Goal: Task Accomplishment & Management: Manage account settings

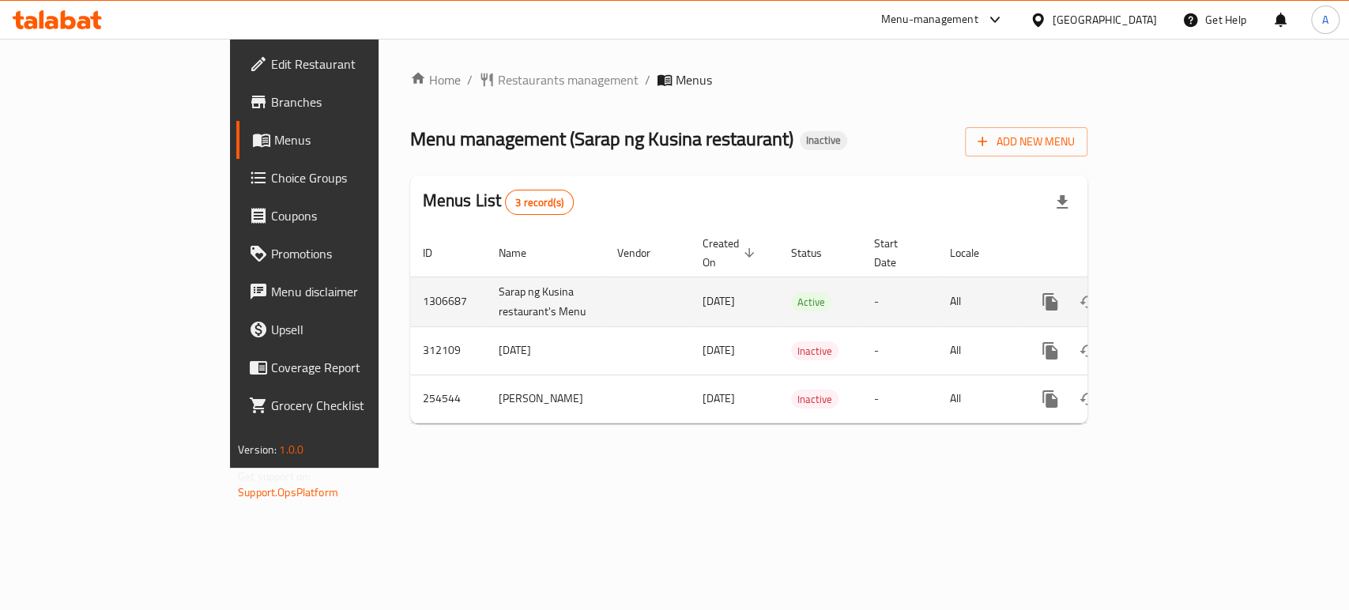
click at [1183, 283] on div "enhanced table" at bounding box center [1107, 302] width 152 height 38
click at [1174, 292] on icon "enhanced table" at bounding box center [1164, 301] width 19 height 19
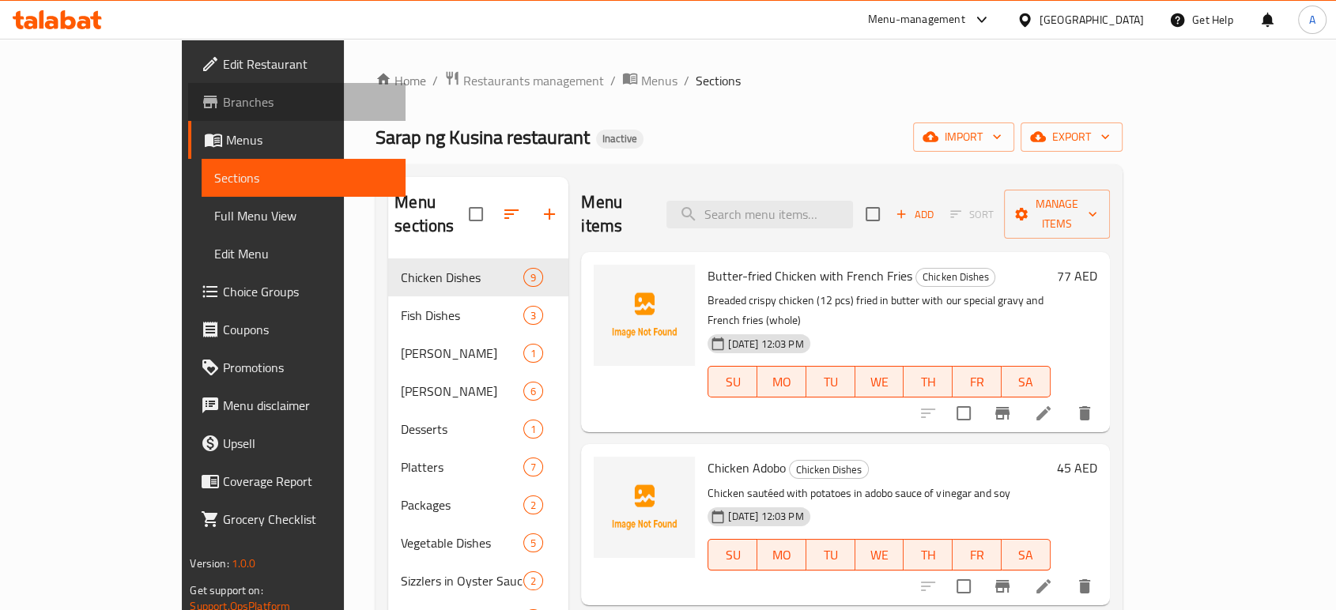
click at [223, 104] on span "Branches" at bounding box center [307, 101] width 169 height 19
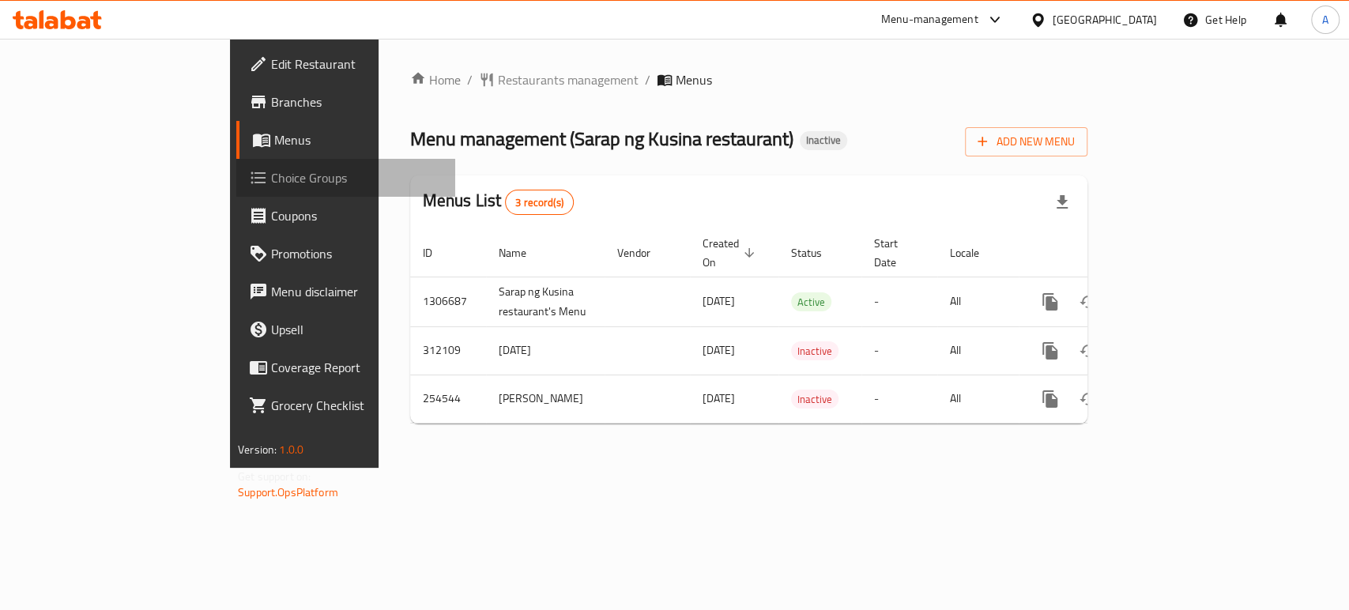
drag, startPoint x: 0, startPoint y: 0, endPoint x: 152, endPoint y: 164, distance: 223.7
click at [236, 164] on link "Choice Groups" at bounding box center [345, 178] width 219 height 38
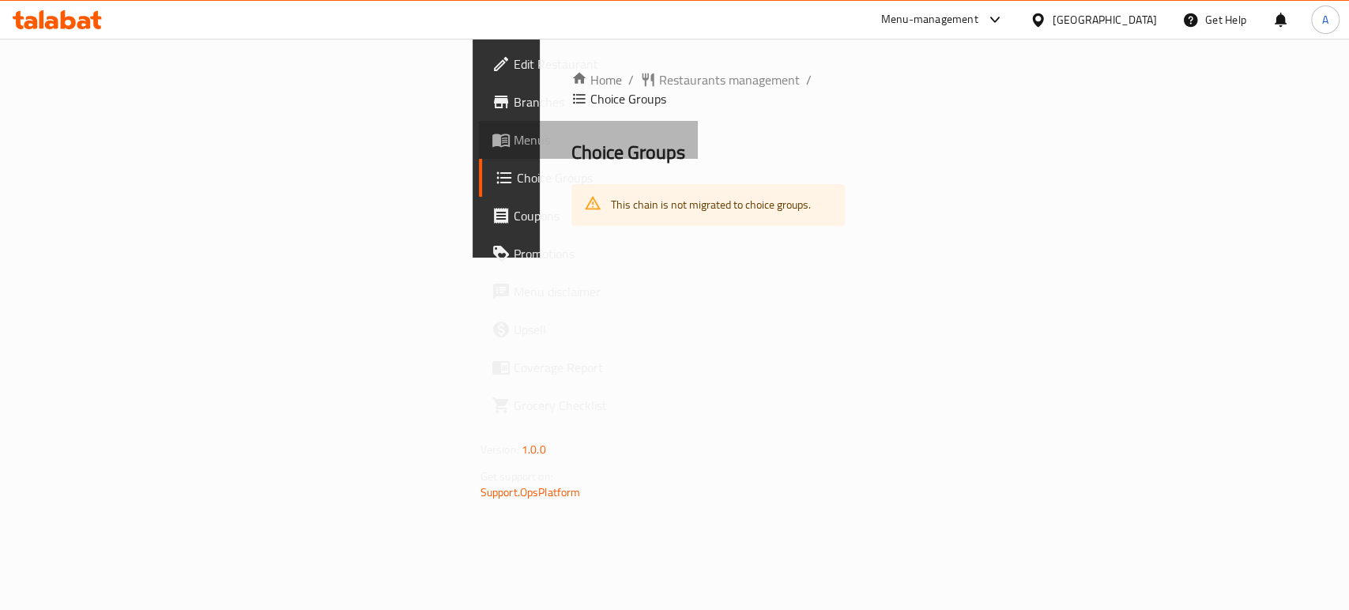
click at [479, 126] on link "Menus" at bounding box center [588, 140] width 219 height 38
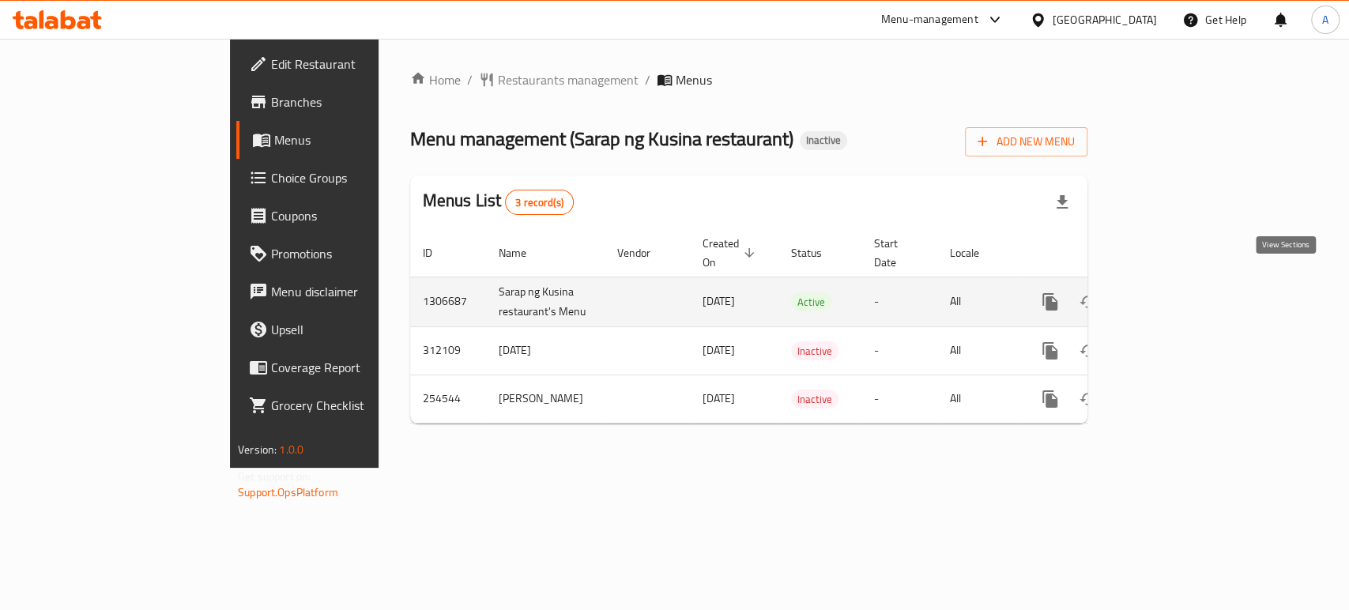
click at [1183, 294] on link "enhanced table" at bounding box center [1164, 302] width 38 height 38
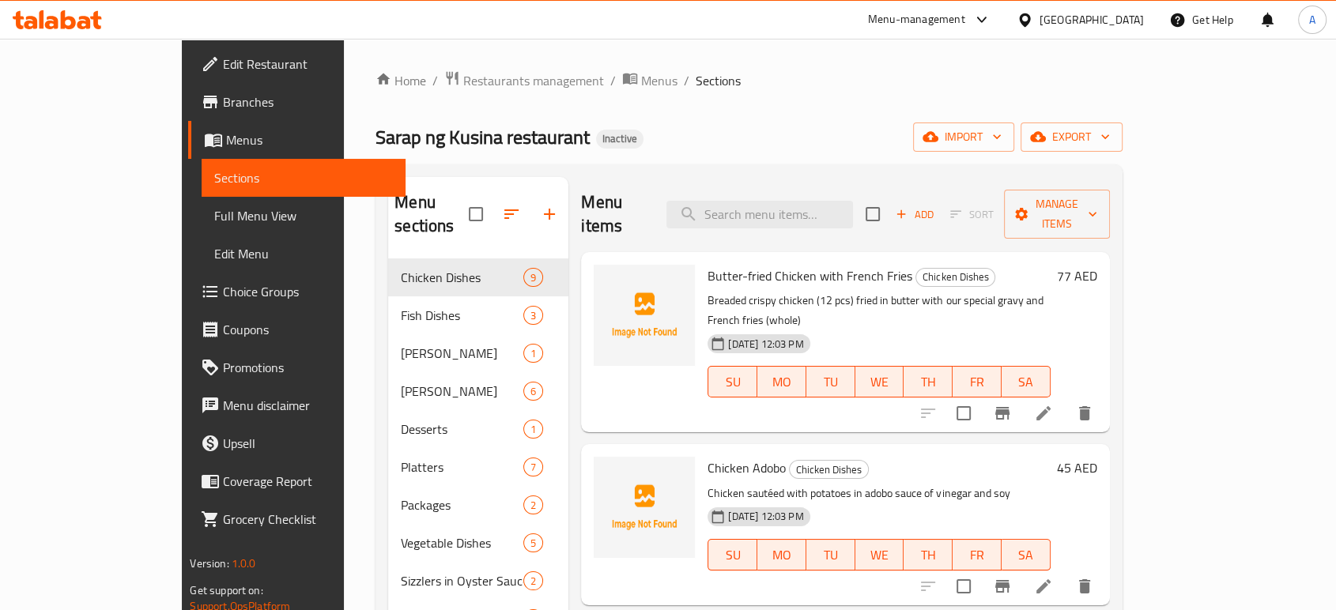
click at [214, 221] on span "Full Menu View" at bounding box center [303, 215] width 178 height 19
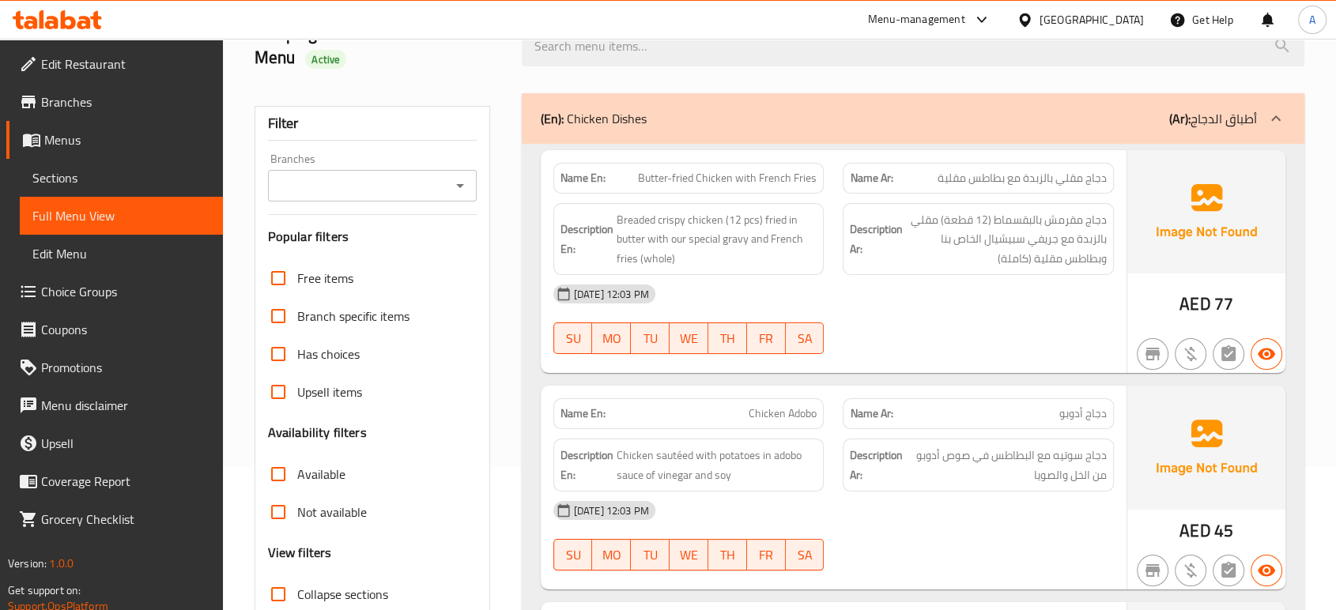
scroll to position [144, 0]
click at [607, 176] on p "Name En: Butter-fried Chicken with French Fries" at bounding box center [688, 177] width 257 height 17
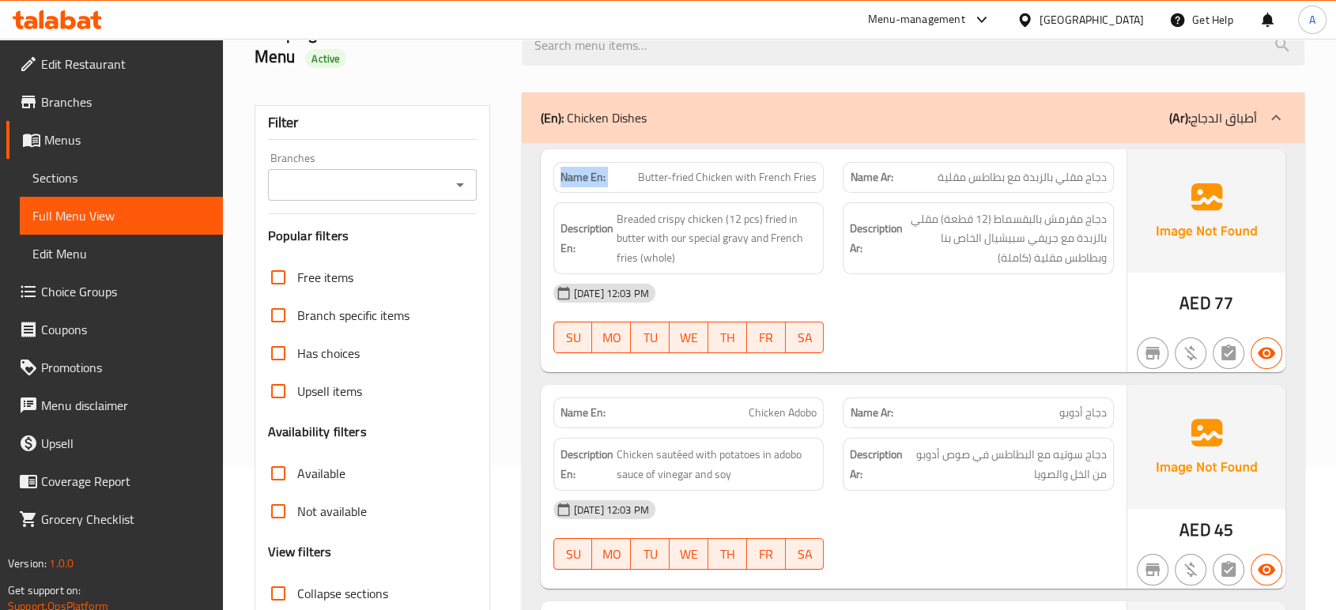
copy strong "Name En:"
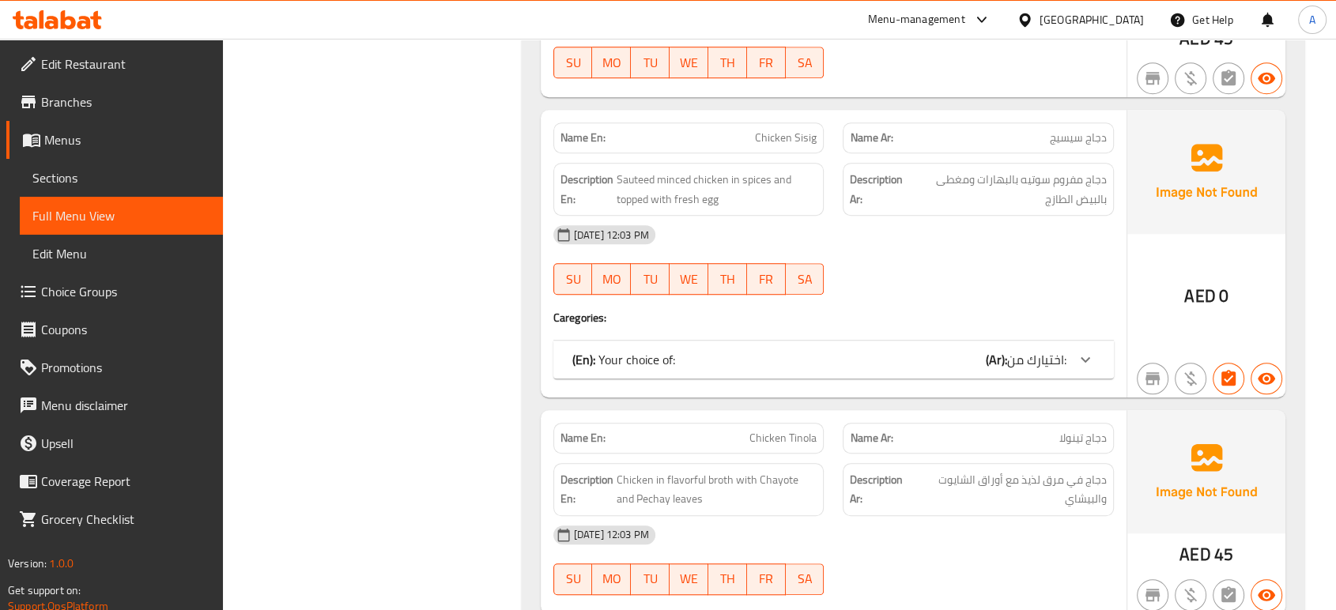
scroll to position [1069, 0]
click at [896, 365] on div "(En): Your choice of: (Ar): اختيارك من:" at bounding box center [819, 358] width 494 height 19
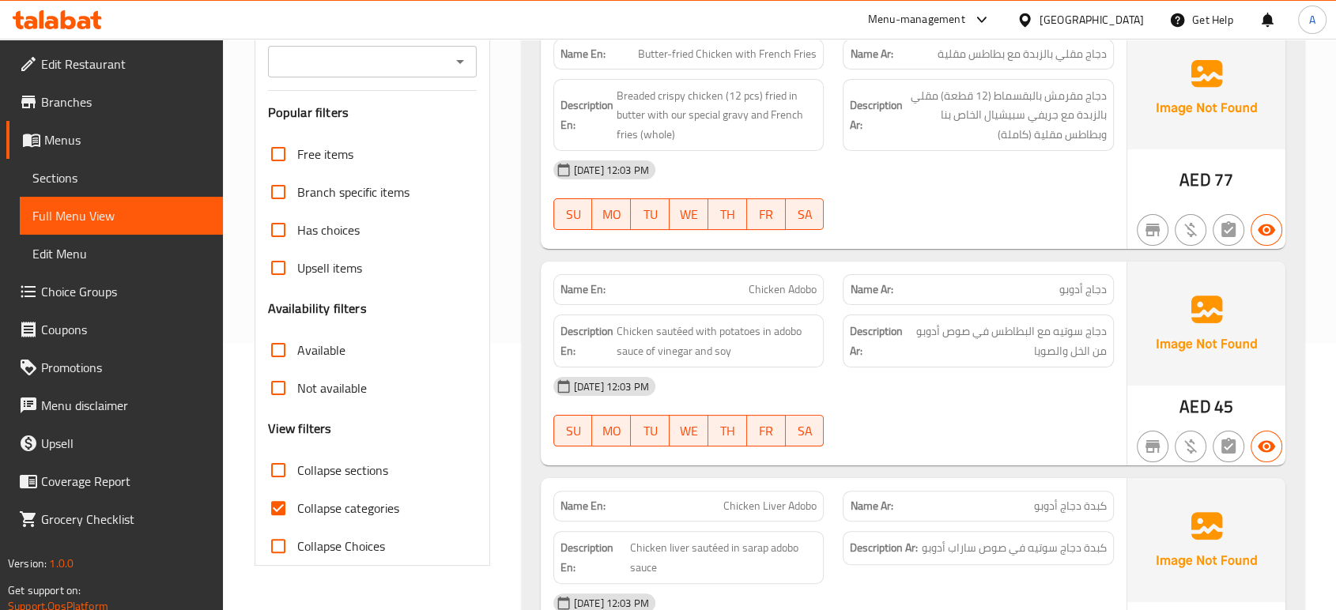
scroll to position [329, 0]
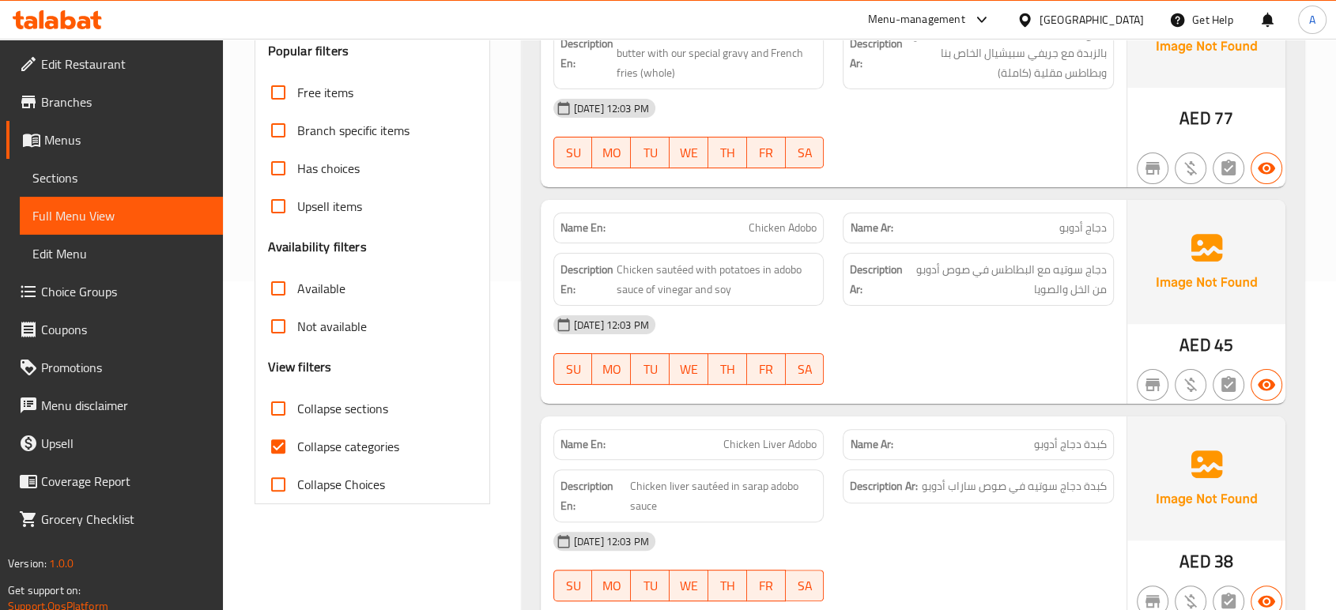
click at [326, 437] on span "Collapse categories" at bounding box center [348, 446] width 102 height 19
click at [297, 436] on input "Collapse categories" at bounding box center [278, 447] width 38 height 38
checkbox input "false"
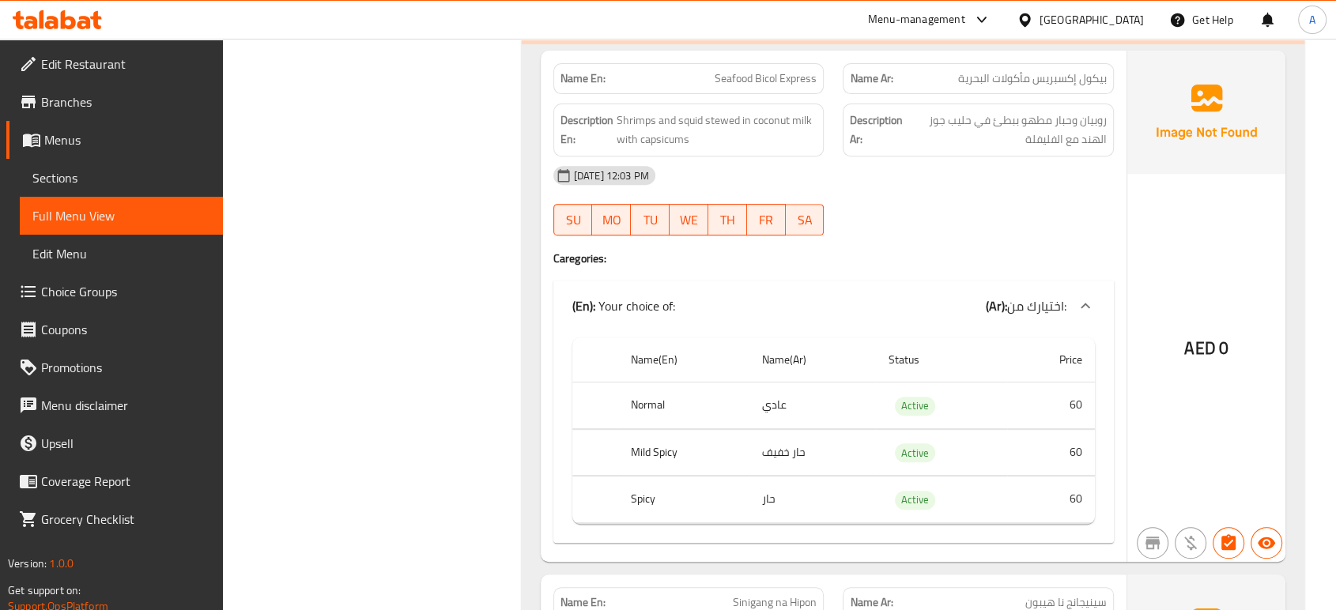
scroll to position [12629, 0]
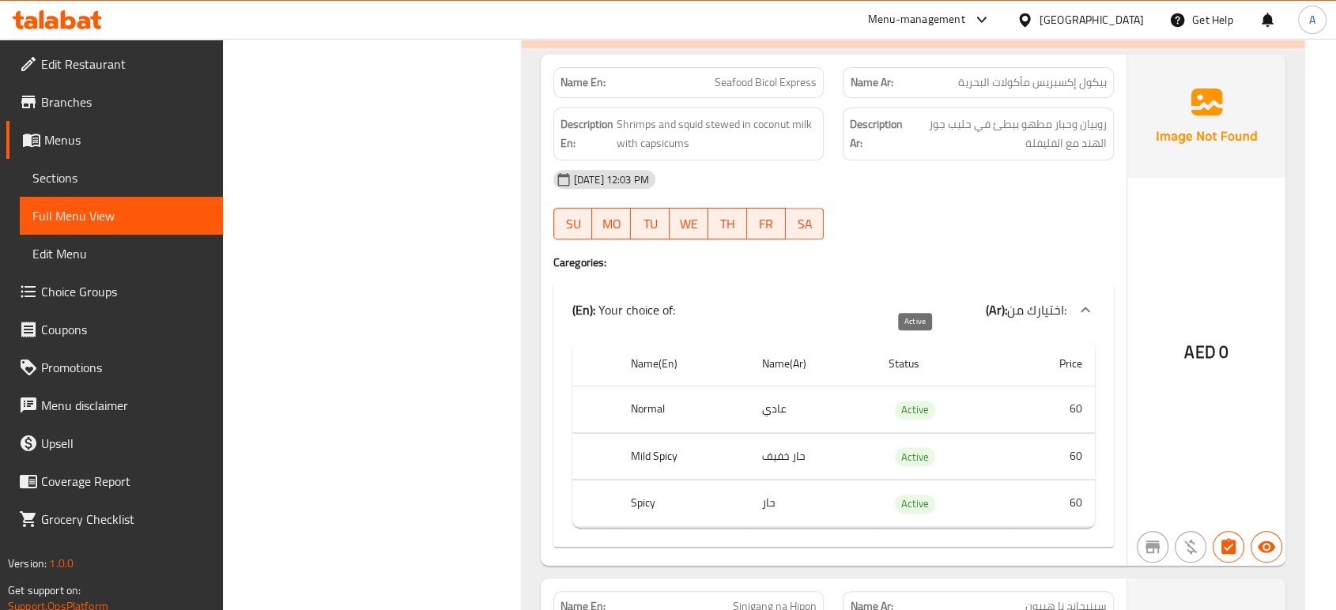
click at [914, 401] on span "Active" at bounding box center [915, 410] width 40 height 18
copy span "Active"
click at [87, 68] on span "Edit Restaurant" at bounding box center [125, 64] width 169 height 19
